Goal: Connect with others: Connect with others

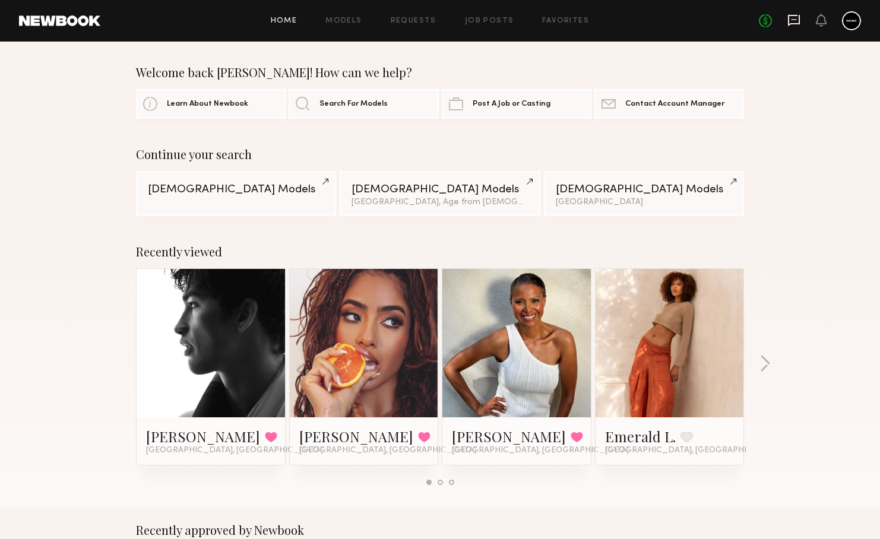
click at [793, 18] on icon at bounding box center [793, 20] width 13 height 13
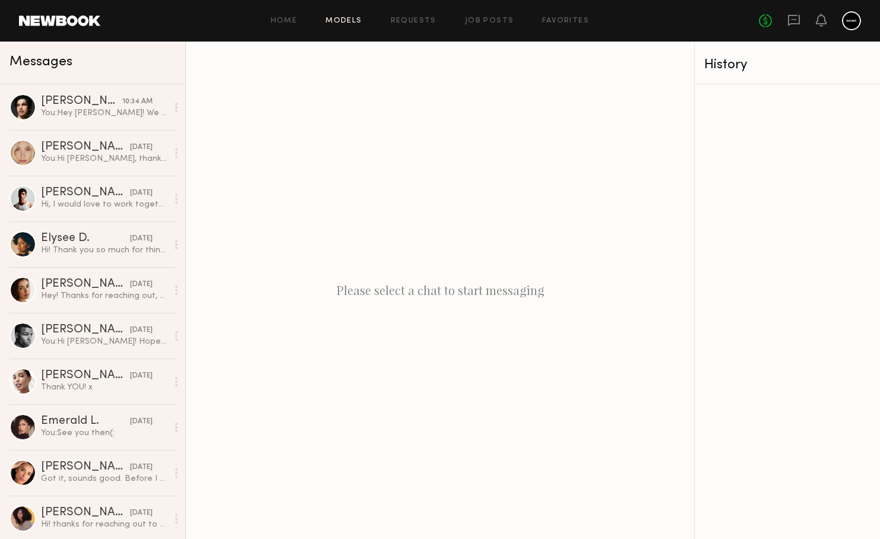
click at [354, 17] on link "Models" at bounding box center [343, 21] width 36 height 8
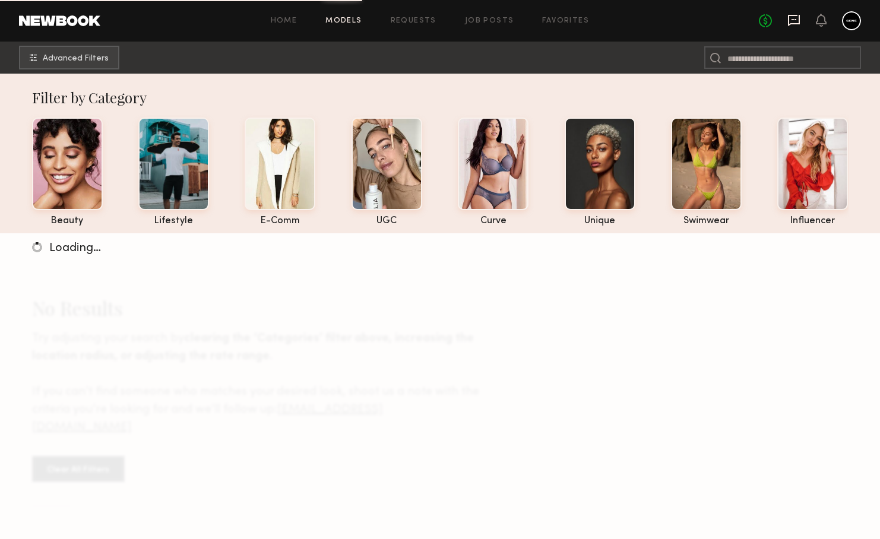
click at [792, 20] on icon at bounding box center [793, 20] width 13 height 13
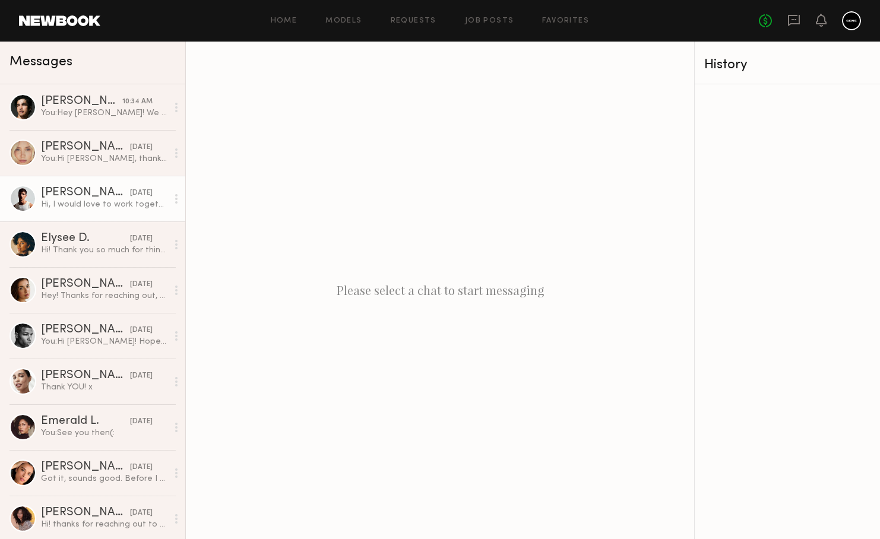
click at [100, 198] on div "Jacob R." at bounding box center [85, 193] width 89 height 12
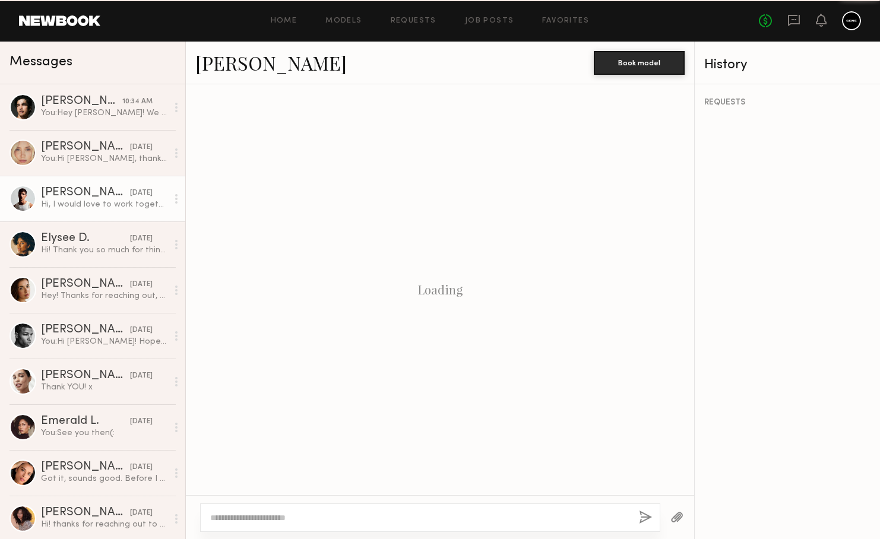
scroll to position [217, 0]
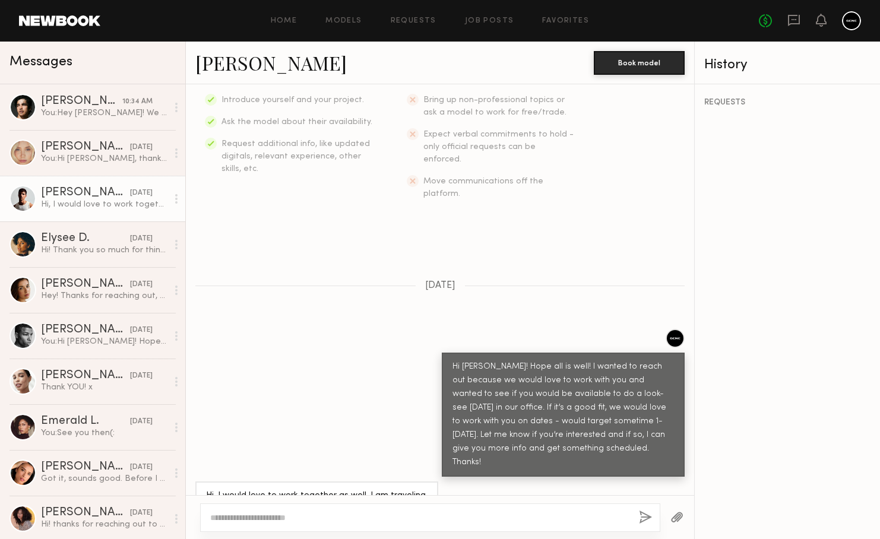
click at [221, 63] on link "Jacob R." at bounding box center [270, 63] width 151 height 26
